Goal: Task Accomplishment & Management: Use online tool/utility

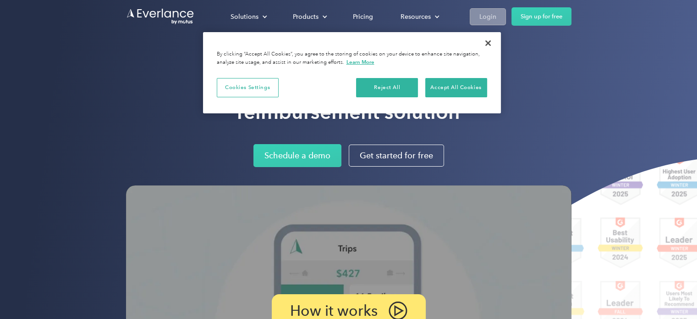
click at [502, 14] on link "Login" at bounding box center [488, 16] width 36 height 17
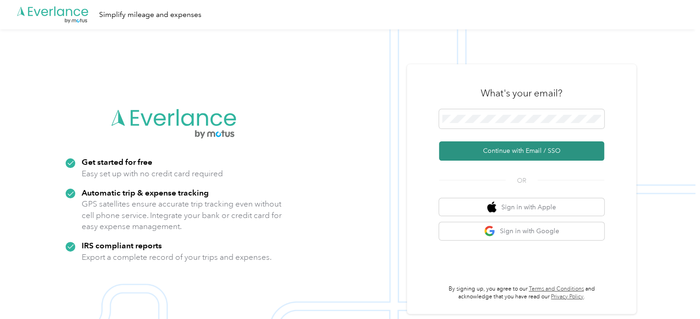
click at [501, 146] on button "Continue with Email / SSO" at bounding box center [521, 150] width 165 height 19
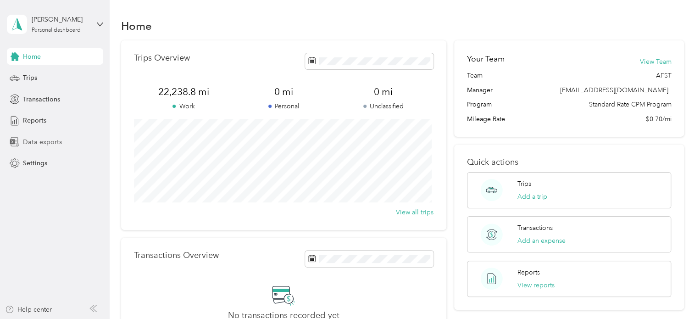
click at [46, 148] on div "Data exports" at bounding box center [55, 141] width 96 height 17
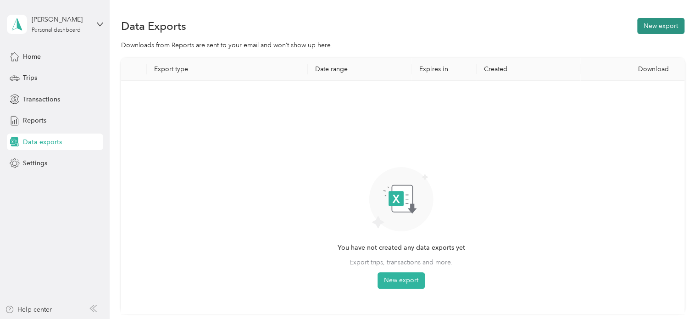
click at [662, 25] on button "New export" at bounding box center [660, 26] width 47 height 16
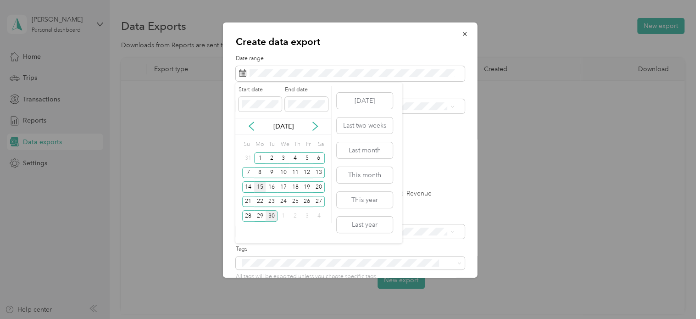
click at [259, 182] on div "15" at bounding box center [260, 186] width 12 height 11
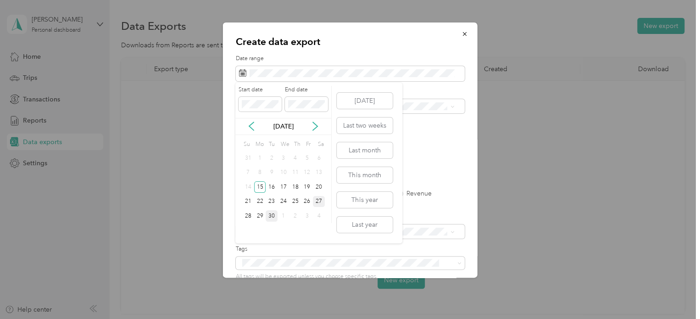
click at [323, 201] on div "27" at bounding box center [319, 201] width 12 height 11
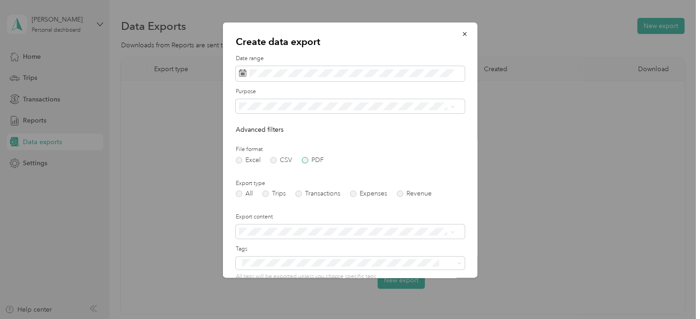
click at [302, 162] on label "PDF" at bounding box center [313, 160] width 22 height 6
click at [297, 195] on label "Transactions" at bounding box center [317, 193] width 45 height 6
click at [279, 194] on label "Trips" at bounding box center [273, 193] width 23 height 6
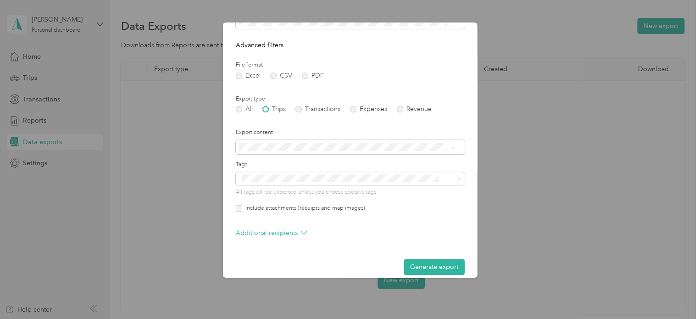
scroll to position [94, 0]
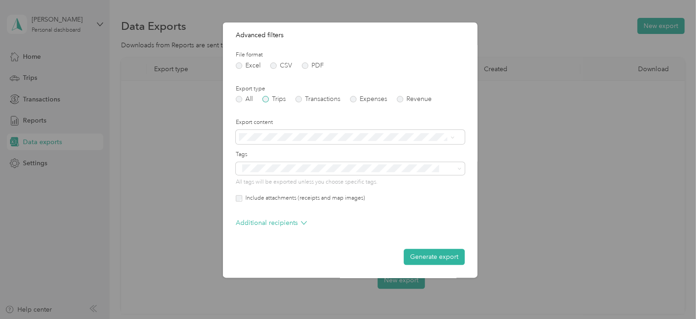
click at [279, 194] on label "Include attachments (receipts and map images)" at bounding box center [303, 198] width 123 height 8
click at [422, 261] on button "Generate export" at bounding box center [433, 256] width 61 height 16
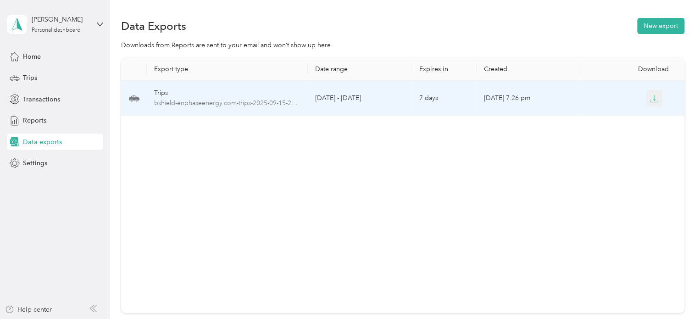
click at [650, 102] on icon "button" at bounding box center [654, 98] width 8 height 8
